Goal: Check status: Check status

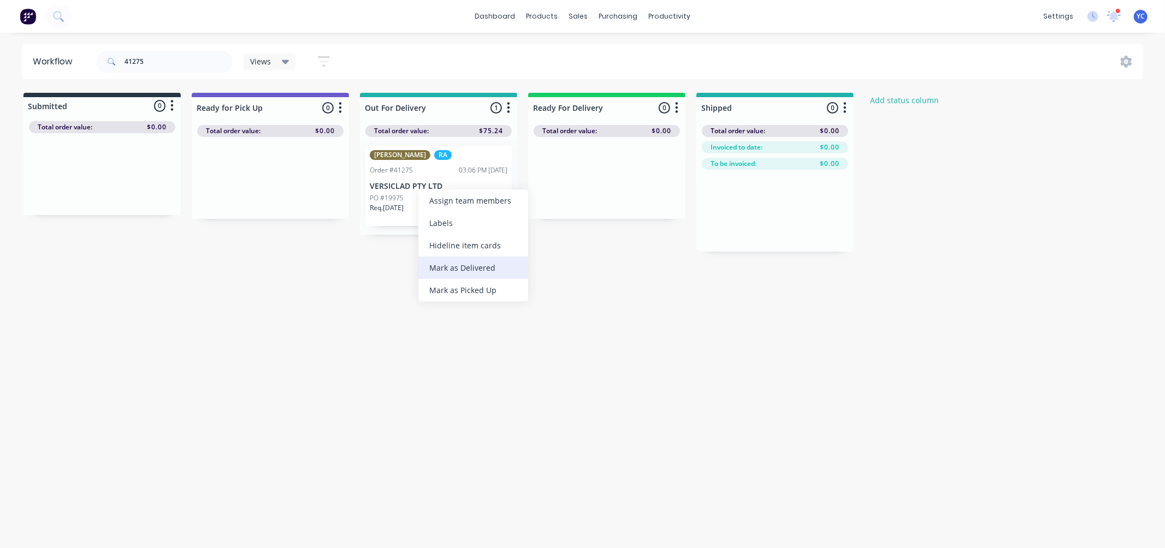
click at [494, 269] on div "Mark as Delivered" at bounding box center [473, 268] width 110 height 22
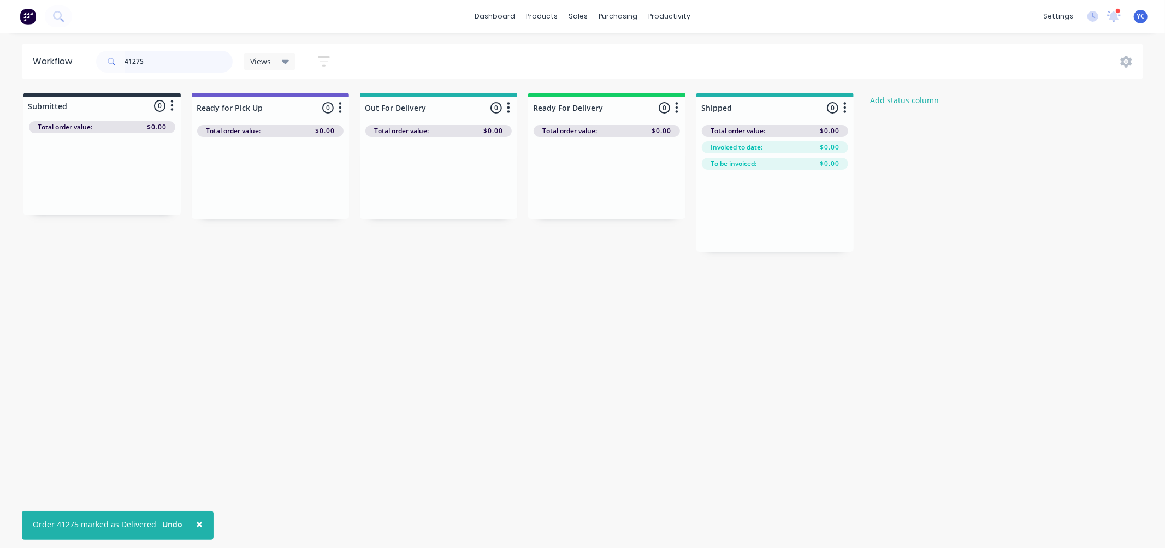
click at [191, 62] on input "41275" at bounding box center [179, 62] width 108 height 22
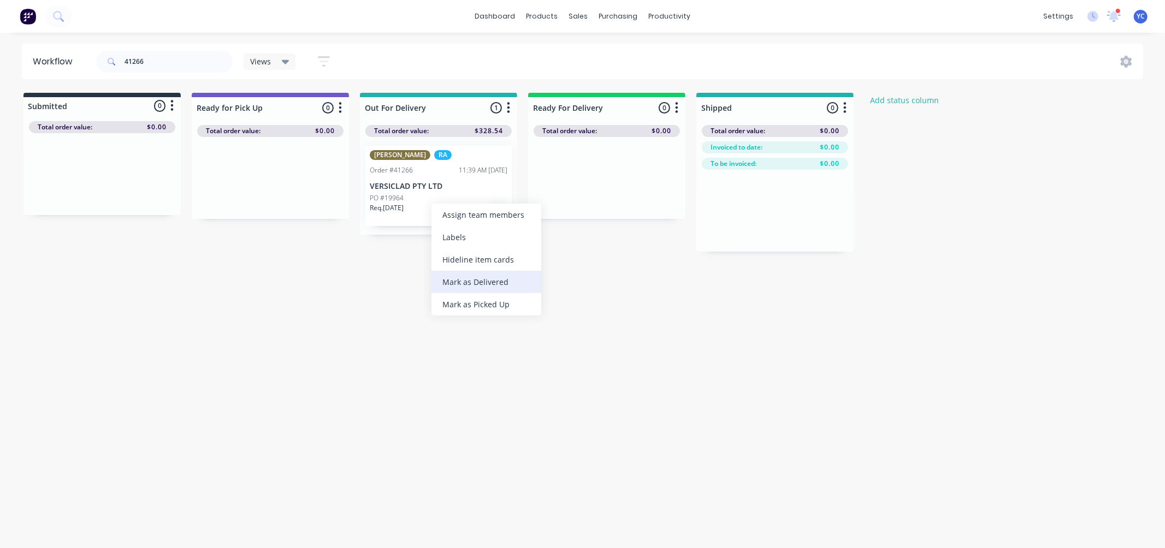
click at [505, 277] on div "Mark as Delivered" at bounding box center [486, 282] width 110 height 22
click at [206, 62] on input "41266" at bounding box center [179, 62] width 108 height 22
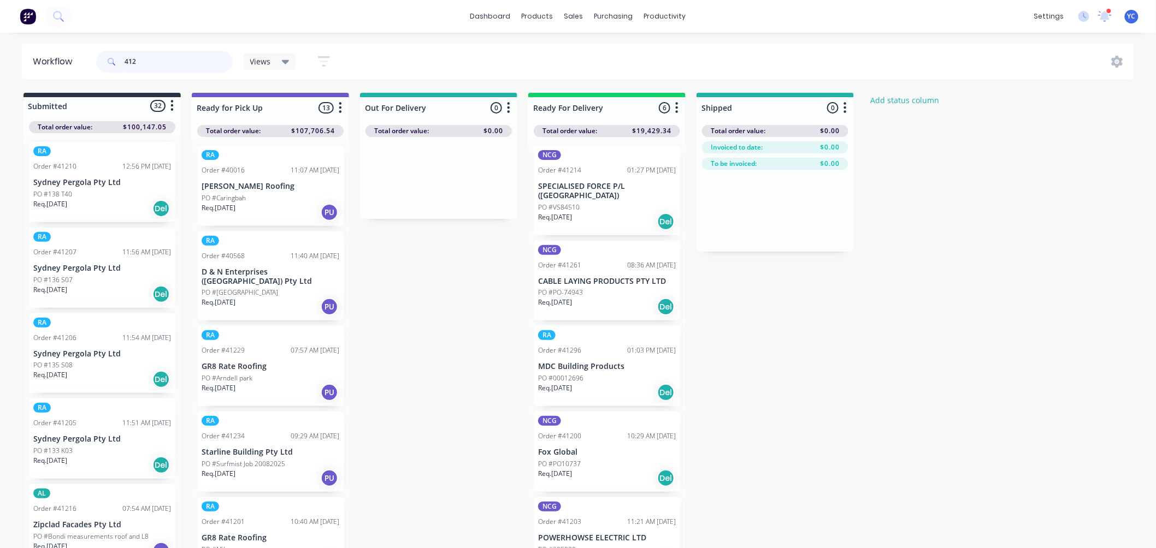
click at [206, 62] on input "412" at bounding box center [179, 62] width 108 height 22
type input "41304"
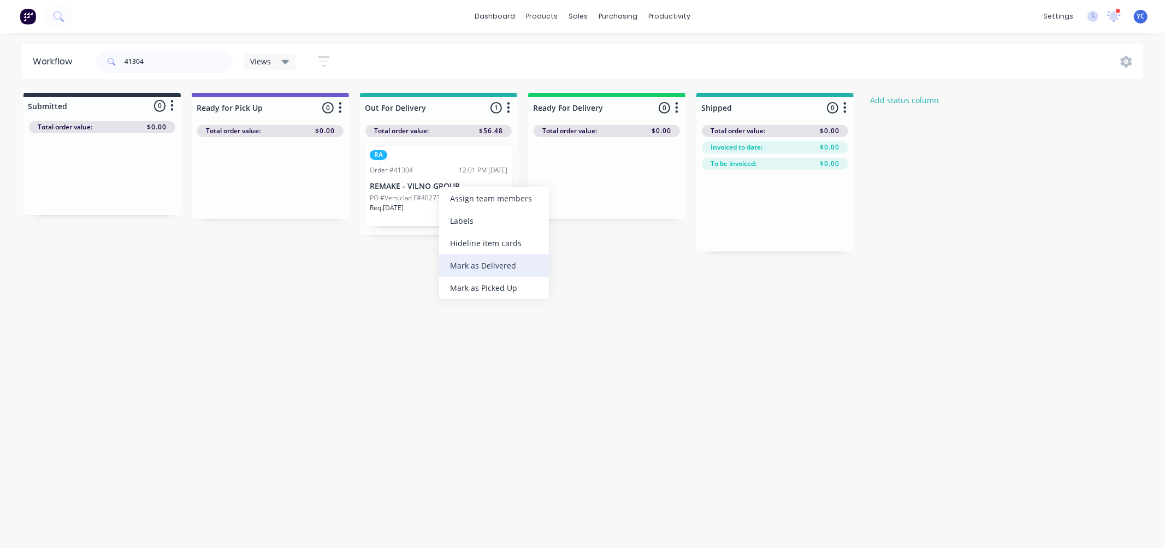
click at [507, 268] on div "Mark as Delivered" at bounding box center [494, 265] width 110 height 22
